Goal: Transaction & Acquisition: Purchase product/service

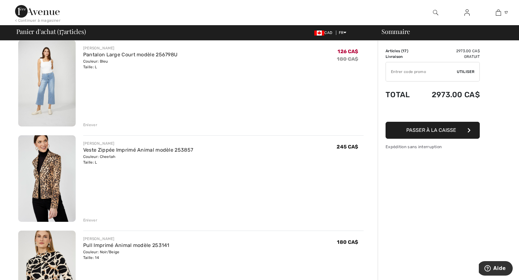
scroll to position [52, 0]
click at [93, 219] on div "Enlever" at bounding box center [90, 220] width 14 height 6
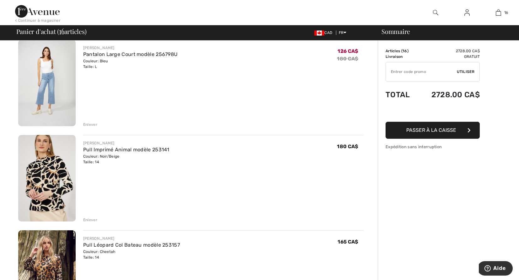
click at [86, 221] on div "Enlever" at bounding box center [90, 220] width 14 height 6
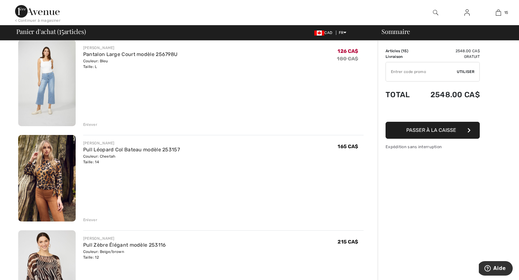
click at [91, 220] on div "Enlever" at bounding box center [90, 220] width 14 height 6
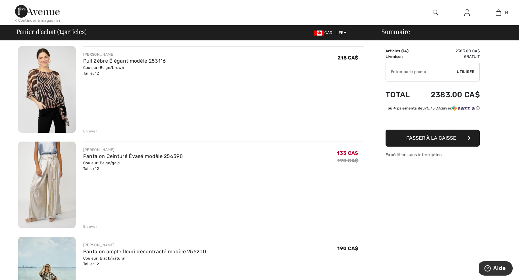
scroll to position [156, 0]
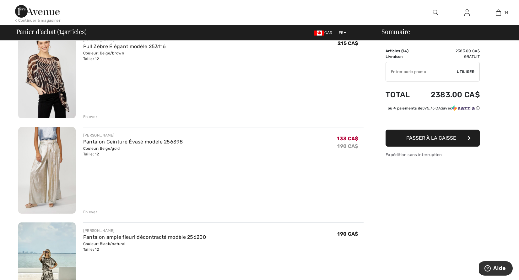
click at [95, 212] on div "Enlever" at bounding box center [90, 212] width 14 height 6
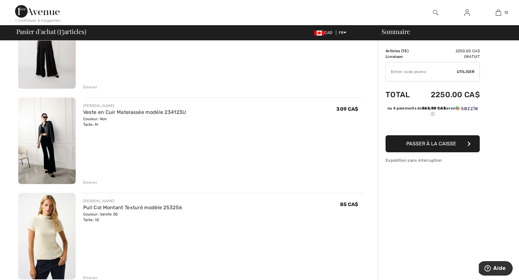
scroll to position [471, 0]
click at [87, 181] on div "Enlever" at bounding box center [90, 182] width 14 height 6
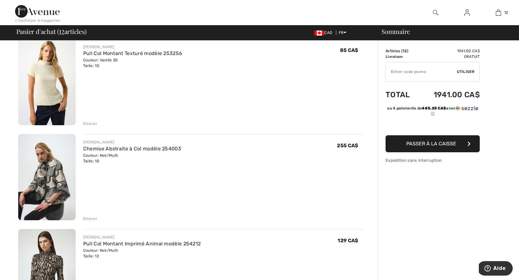
scroll to position [530, 0]
click at [91, 214] on div "Enlever" at bounding box center [223, 217] width 281 height 7
click at [89, 217] on div "Enlever" at bounding box center [90, 218] width 14 height 6
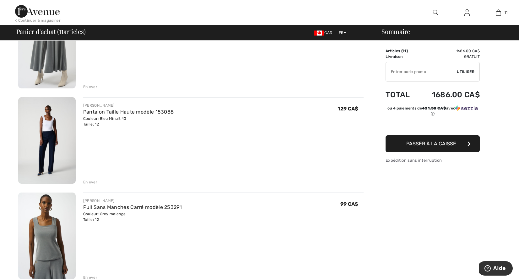
scroll to position [754, 0]
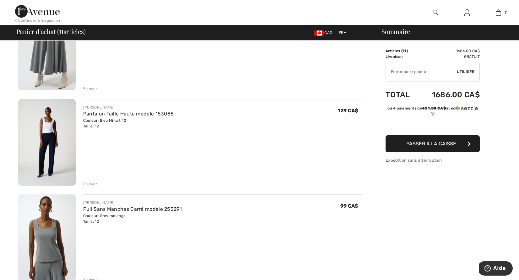
click at [87, 183] on div "Enlever" at bounding box center [90, 184] width 14 height 6
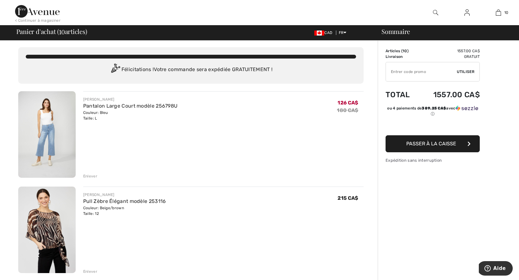
scroll to position [0, 0]
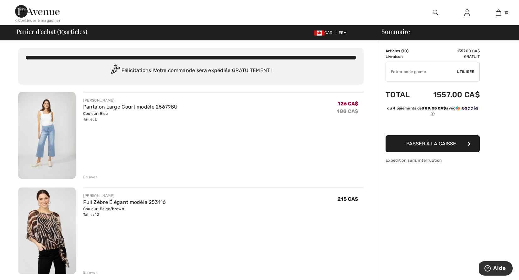
click at [90, 176] on div "Enlever" at bounding box center [90, 177] width 14 height 6
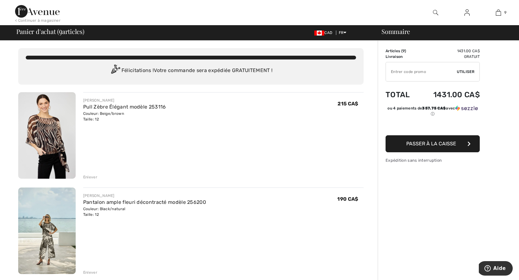
click at [94, 176] on div "Enlever" at bounding box center [90, 177] width 14 height 6
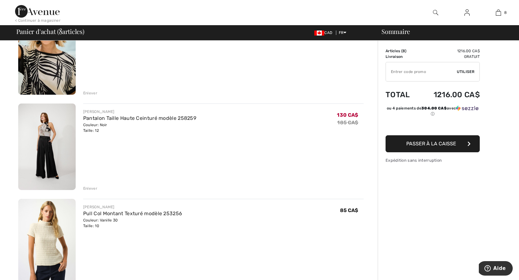
scroll to position [180, 0]
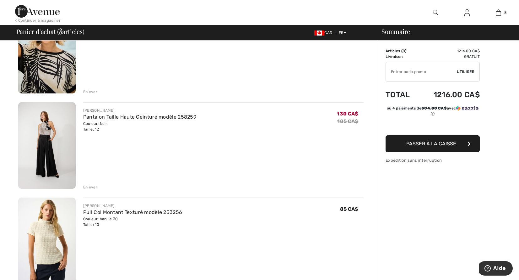
click at [90, 185] on div "Enlever" at bounding box center [90, 187] width 14 height 6
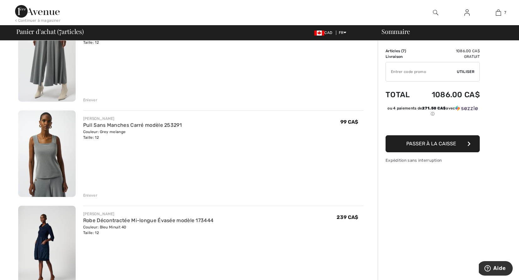
scroll to position [466, 0]
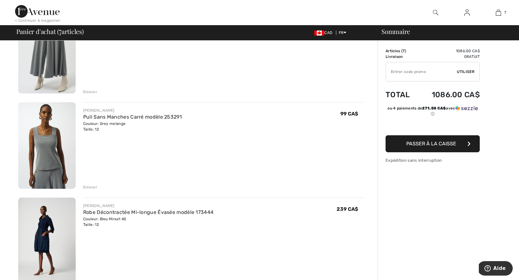
click at [88, 89] on div "Enlever" at bounding box center [90, 92] width 14 height 6
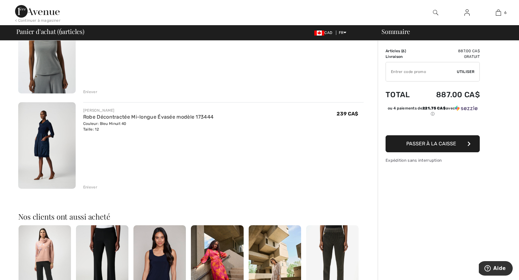
scroll to position [458, 0]
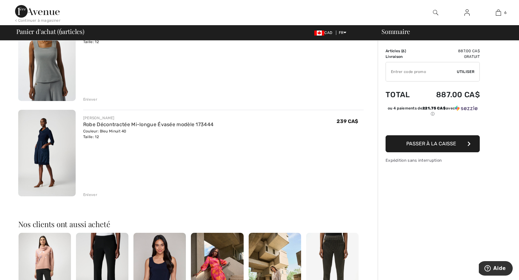
click at [92, 97] on div "Enlever" at bounding box center [90, 99] width 14 height 6
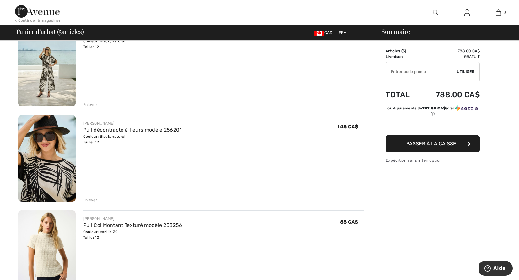
scroll to position [0, 0]
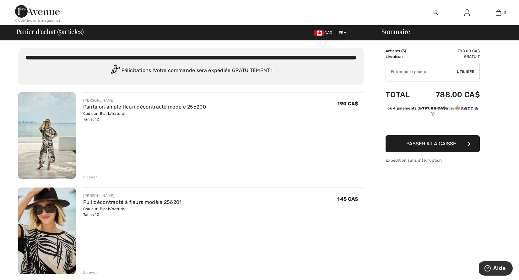
click at [61, 138] on img at bounding box center [46, 135] width 57 height 86
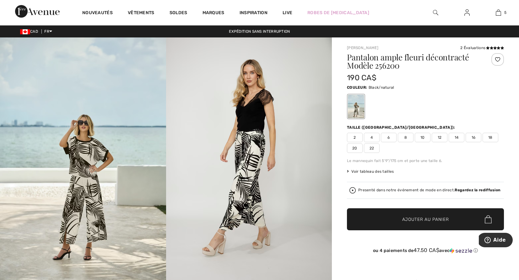
click at [423, 138] on span "10" at bounding box center [423, 137] width 16 height 9
click at [442, 136] on span "12" at bounding box center [440, 137] width 16 height 9
click at [372, 172] on span "Voir tableau des tailles" at bounding box center [370, 171] width 47 height 6
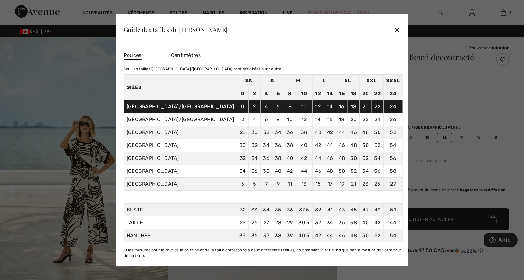
click at [394, 32] on div "✕" at bounding box center [397, 29] width 7 height 13
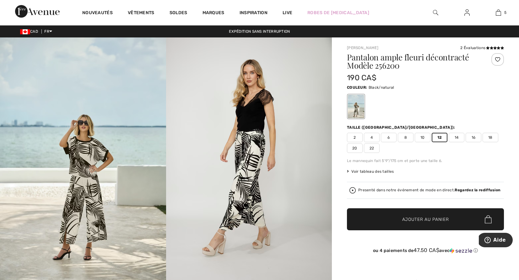
click at [424, 137] on span "10" at bounding box center [423, 137] width 16 height 9
click at [427, 218] on span "Ajouter au panier" at bounding box center [425, 219] width 47 height 7
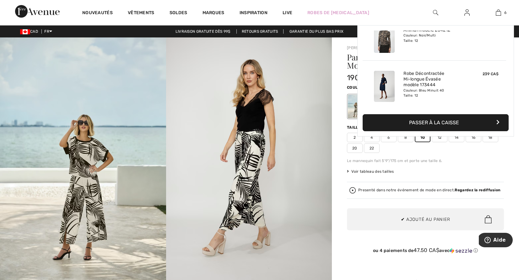
scroll to position [216, 0]
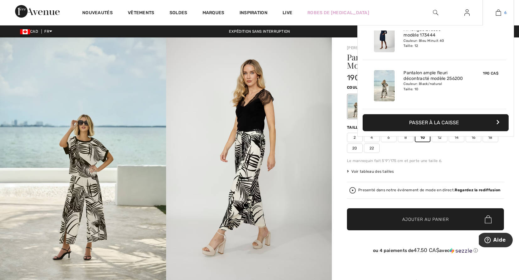
click at [499, 12] on img at bounding box center [498, 13] width 5 height 8
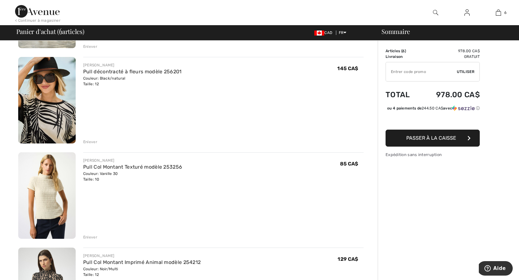
scroll to position [129, 0]
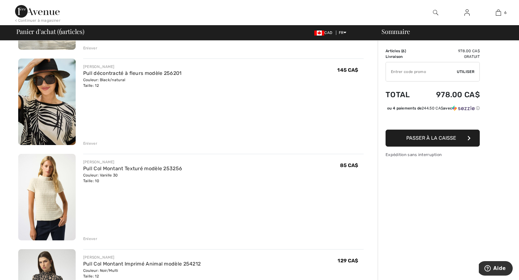
click at [51, 96] on img at bounding box center [46, 101] width 57 height 86
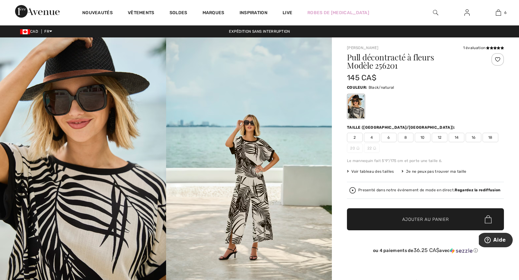
click at [375, 172] on span "Voir tableau des tailles" at bounding box center [370, 171] width 47 height 6
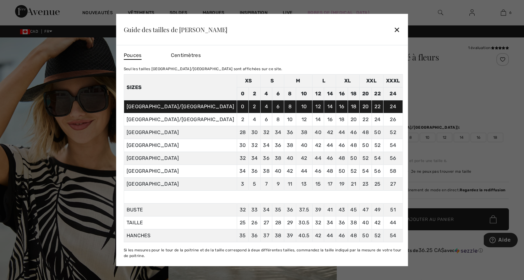
click at [394, 29] on div "✕" at bounding box center [397, 29] width 7 height 13
